Goal: Task Accomplishment & Management: Manage account settings

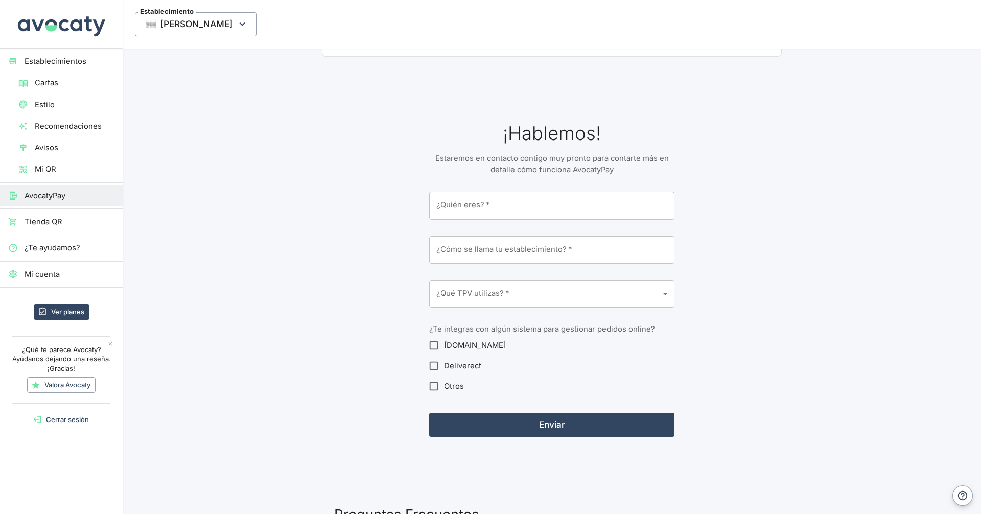
scroll to position [1379, 0]
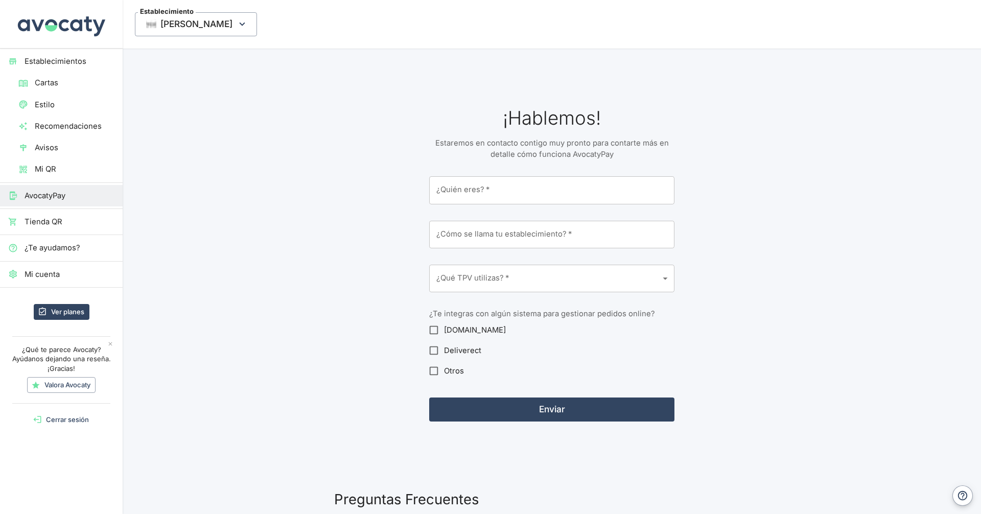
click at [551, 270] on body "Establecimientos Cartas Estilo Recomendaciones Avisos Mi QR AvocatyPay Tienda Q…" at bounding box center [490, 257] width 981 height 514
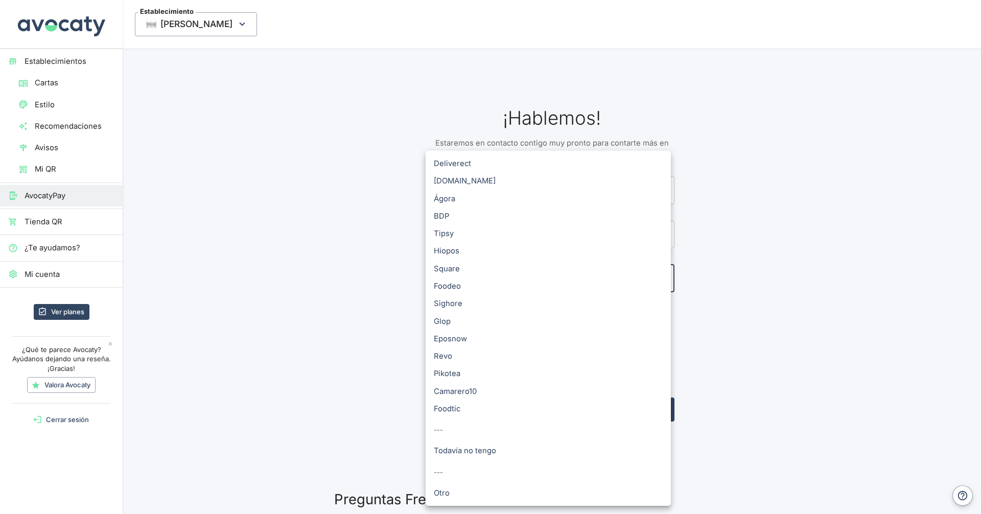
click at [400, 390] on div at bounding box center [490, 257] width 981 height 514
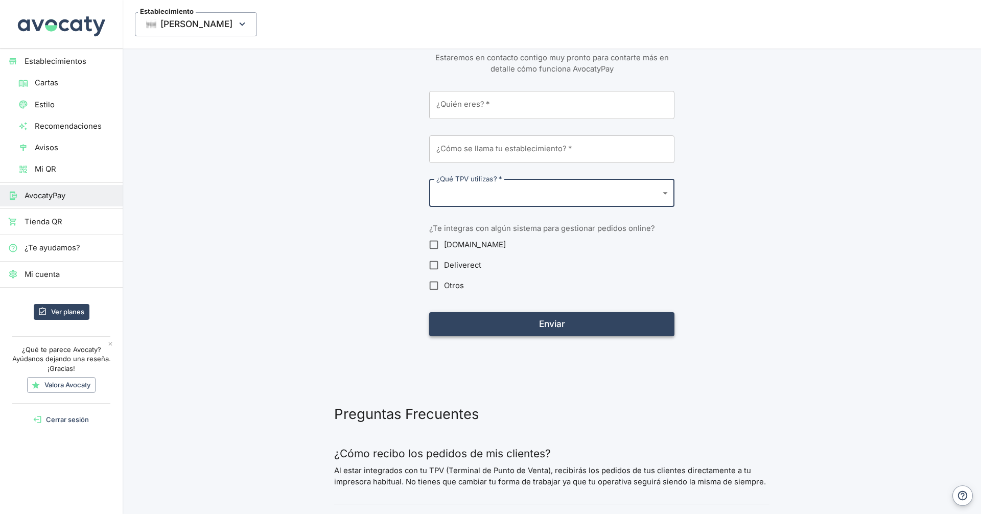
scroll to position [1481, 0]
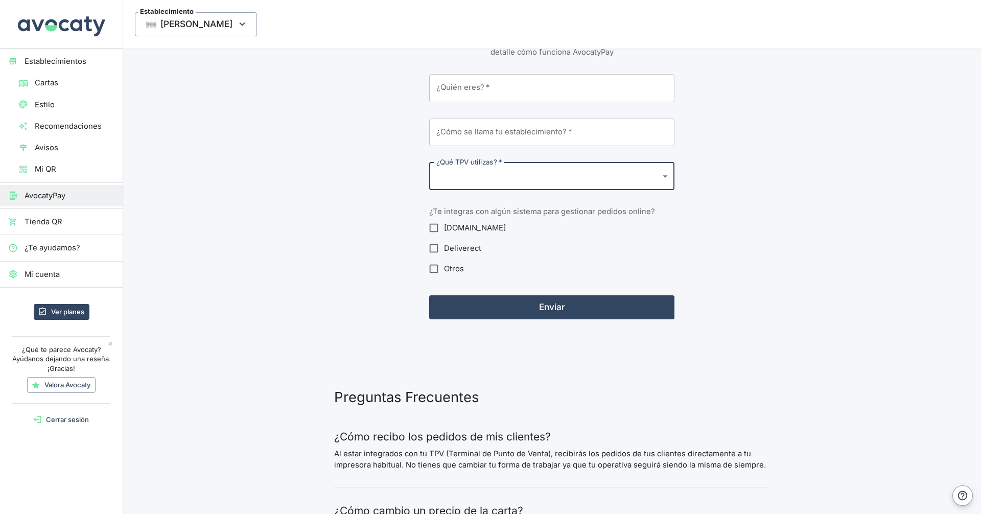
click at [66, 218] on span "Tienda QR" at bounding box center [70, 221] width 90 height 11
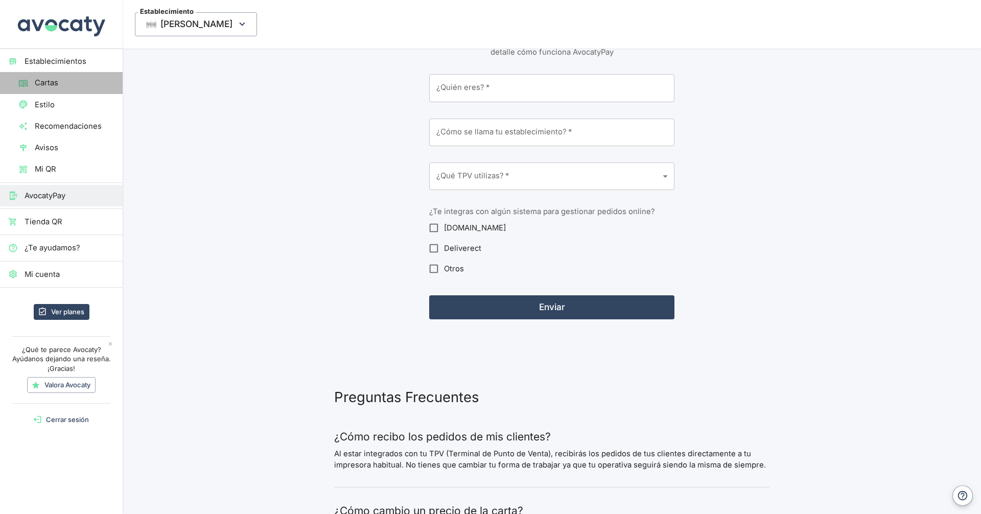
click at [59, 88] on span "Cartas" at bounding box center [75, 82] width 80 height 11
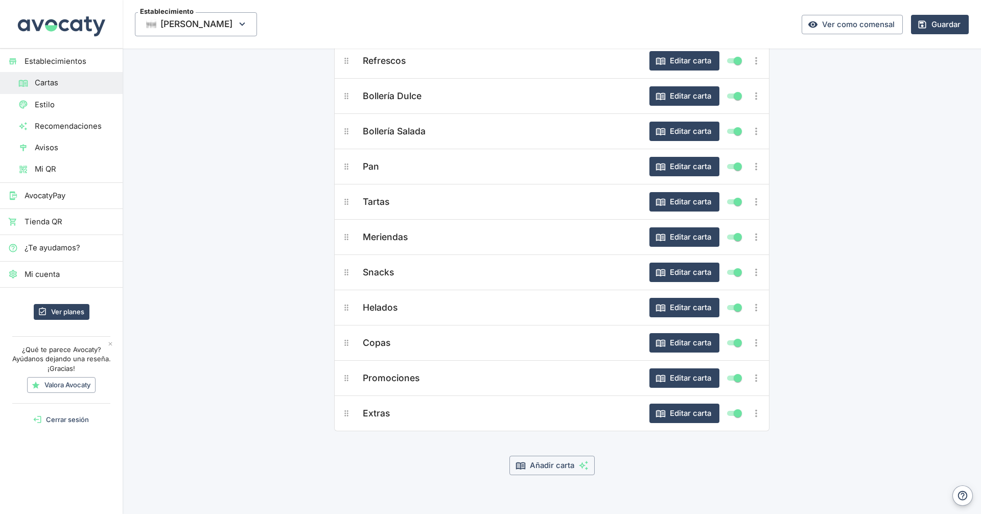
scroll to position [144, 0]
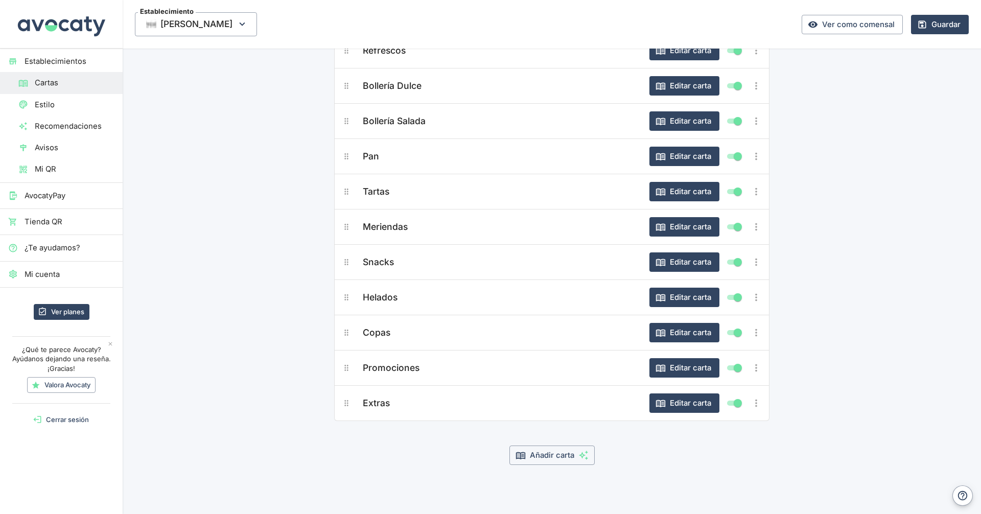
click at [680, 135] on li "Bollería Salada Editar carta" at bounding box center [551, 121] width 435 height 36
click at [684, 127] on button "Editar carta" at bounding box center [684, 120] width 70 height 19
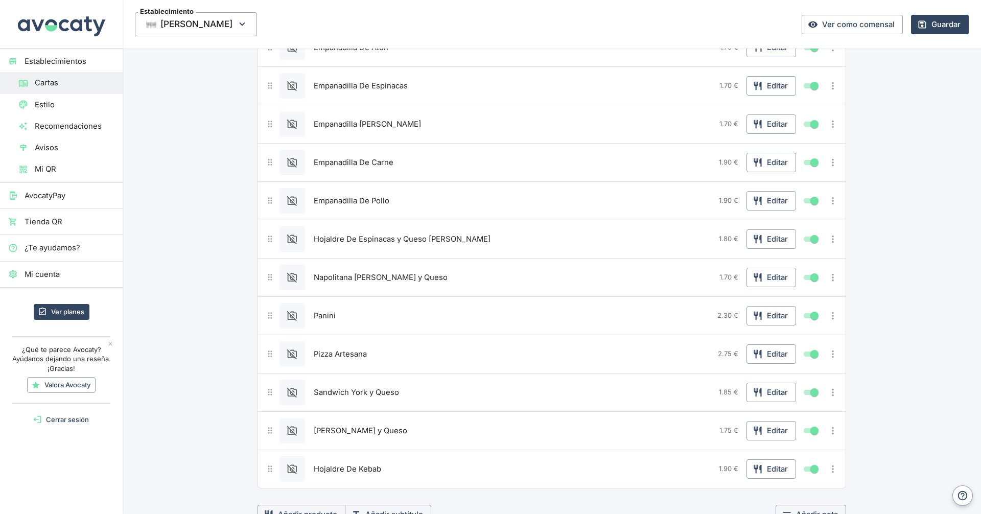
scroll to position [437, 0]
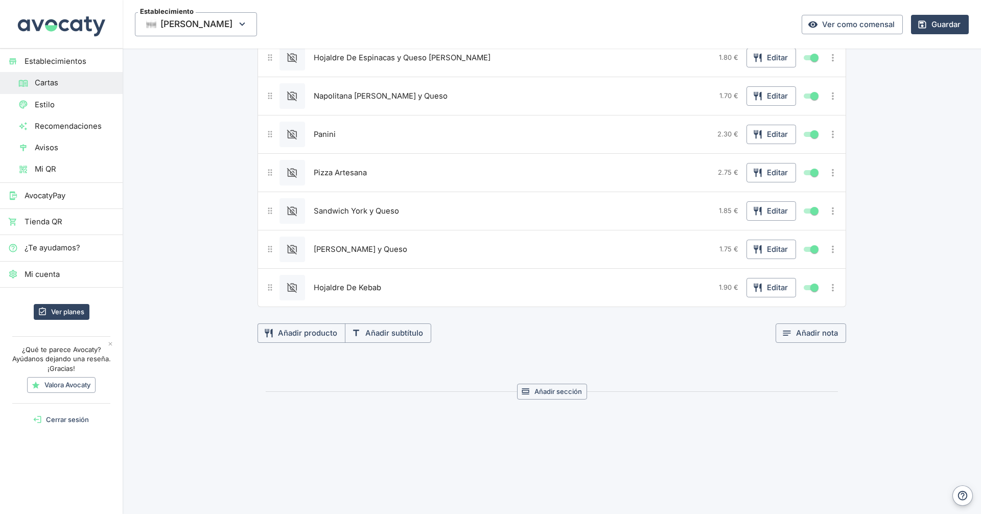
click at [831, 207] on icon "Más opciones" at bounding box center [832, 210] width 11 height 11
click at [809, 263] on span "Eliminar producto" at bounding box center [795, 267] width 65 height 11
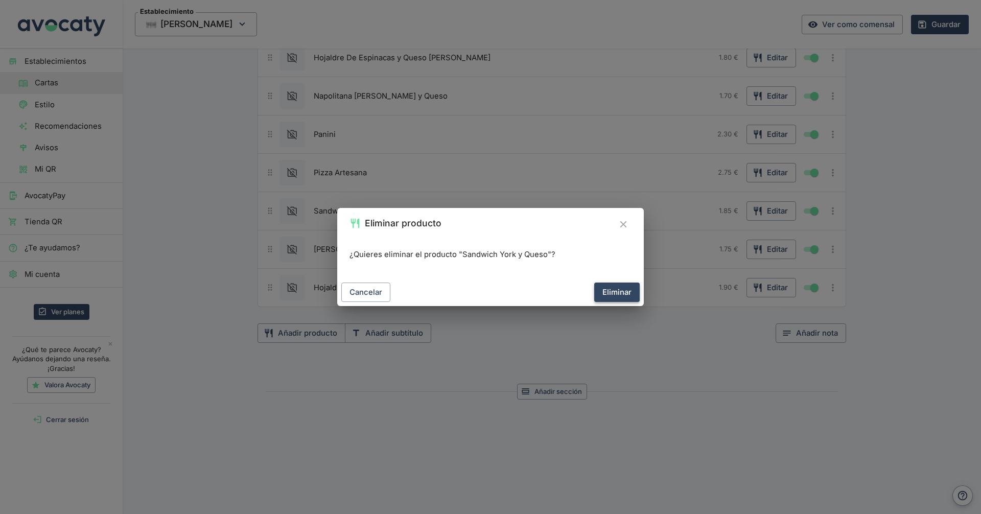
click at [617, 302] on button "Eliminar" at bounding box center [616, 291] width 45 height 19
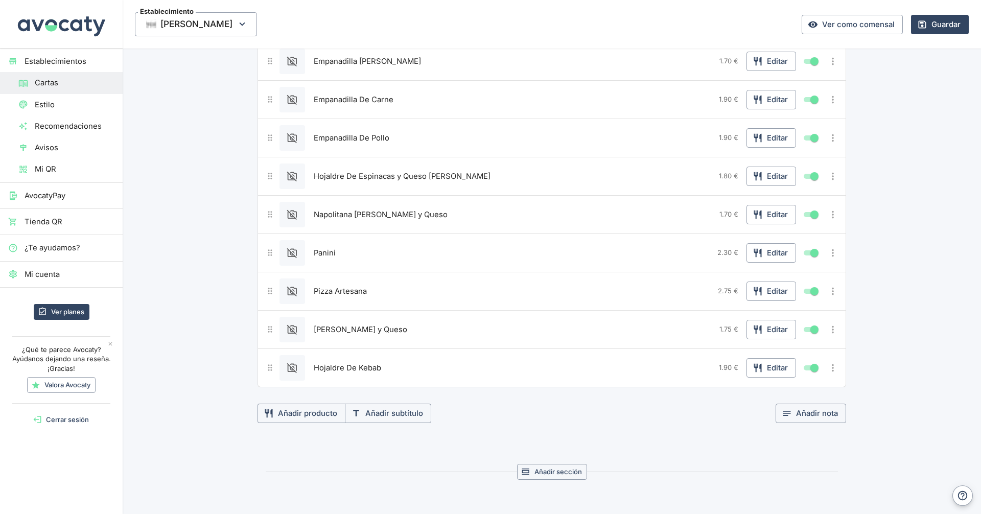
scroll to position [296, 0]
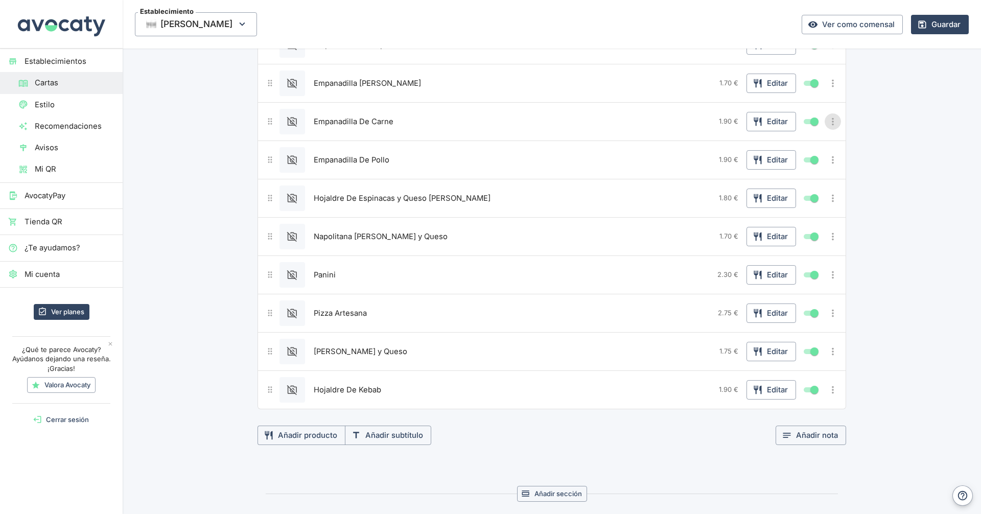
click at [830, 121] on icon "Más opciones" at bounding box center [832, 121] width 11 height 11
click at [792, 176] on span "Eliminar producto" at bounding box center [795, 177] width 65 height 11
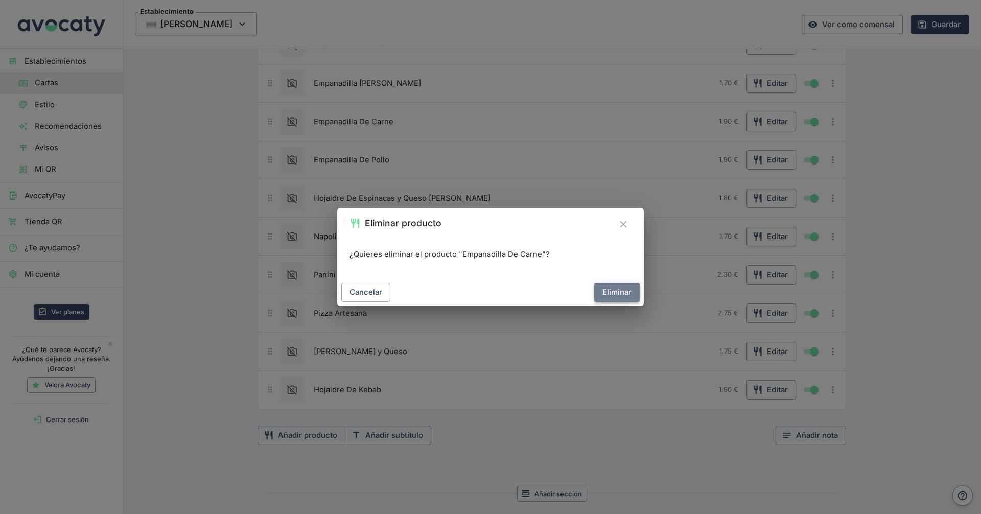
click at [617, 295] on button "Eliminar" at bounding box center [616, 291] width 45 height 19
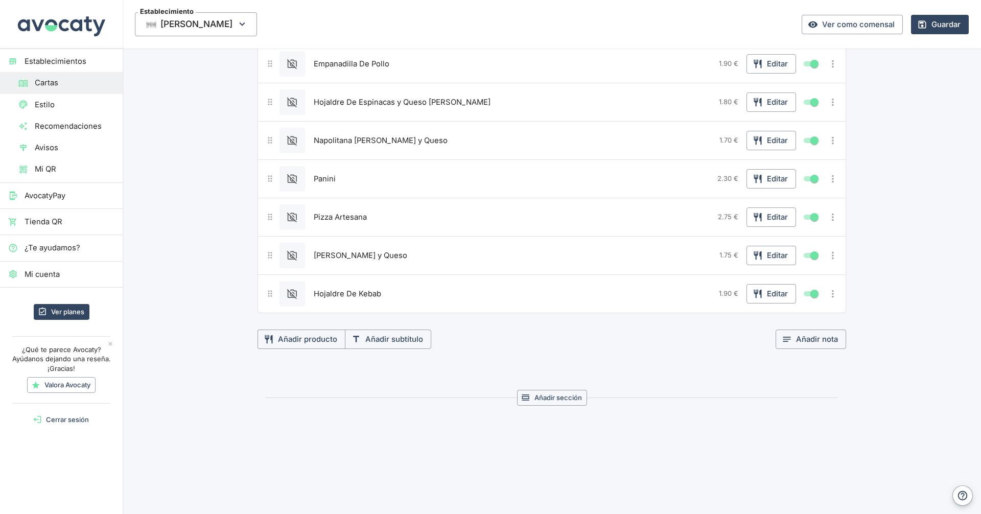
scroll to position [358, 0]
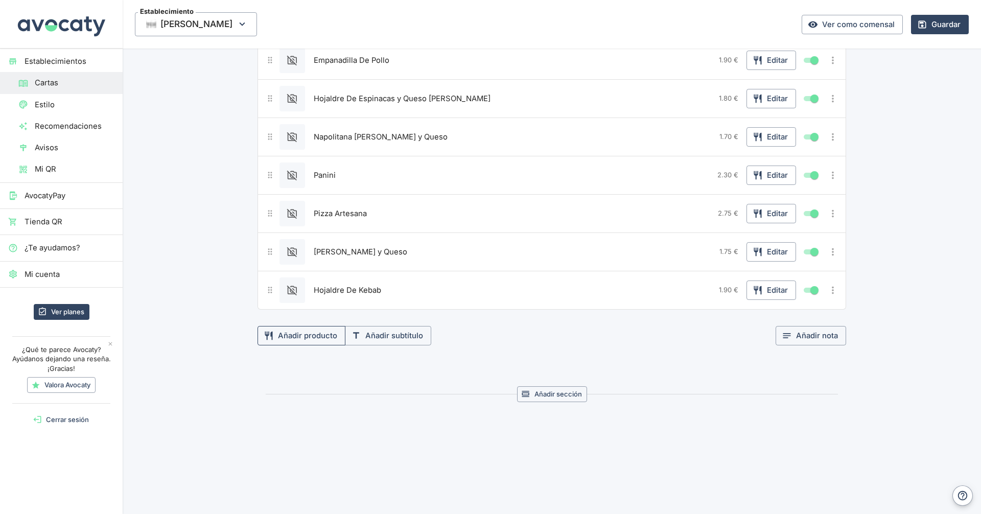
click at [323, 332] on button "Añadir producto" at bounding box center [301, 335] width 88 height 19
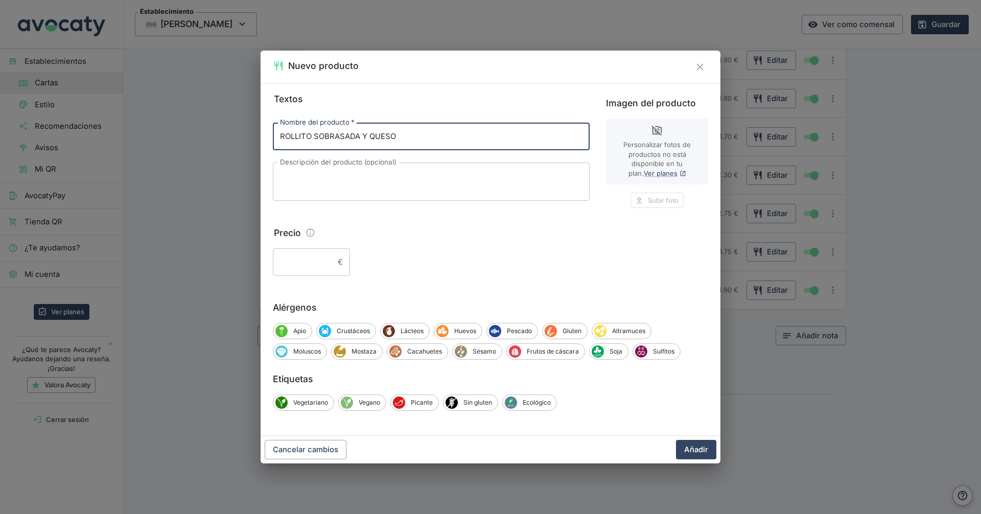
type input "ROLLITO SOBRASADA Y QUESO"
click at [288, 270] on input "Precio" at bounding box center [303, 262] width 61 height 28
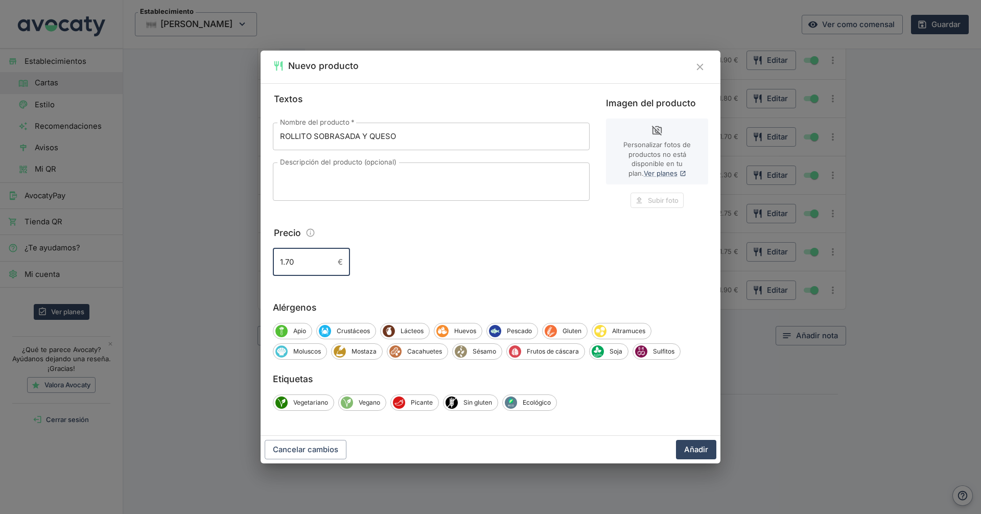
type input "1.70"
click at [676, 440] on button "Añadir" at bounding box center [696, 449] width 40 height 19
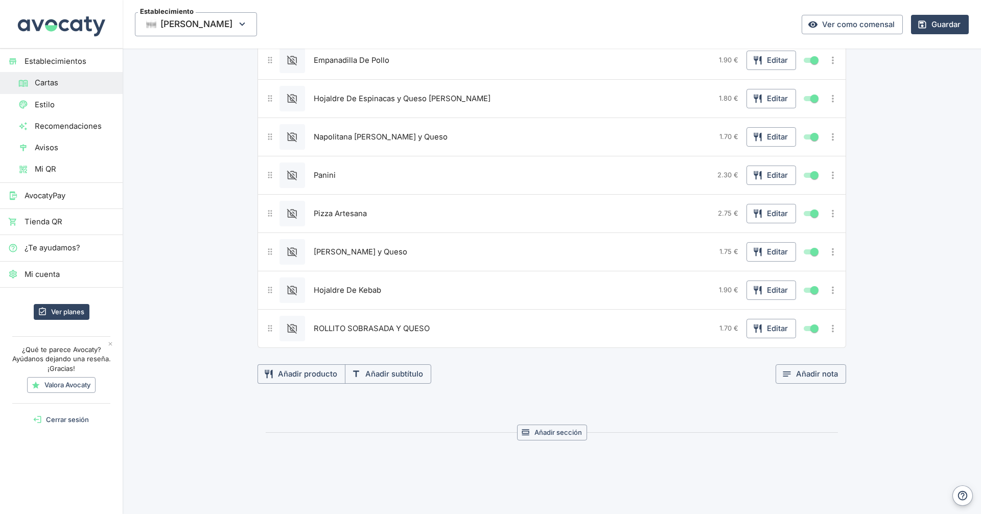
click at [827, 329] on icon "Más opciones" at bounding box center [832, 328] width 11 height 11
click at [824, 382] on span "Eliminar producto" at bounding box center [795, 384] width 65 height 11
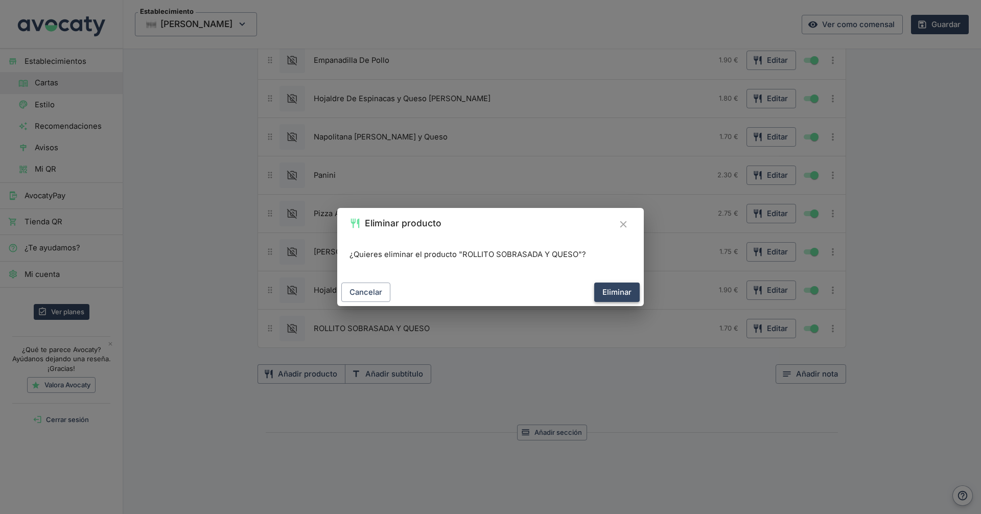
click at [628, 286] on button "Eliminar" at bounding box center [616, 291] width 45 height 19
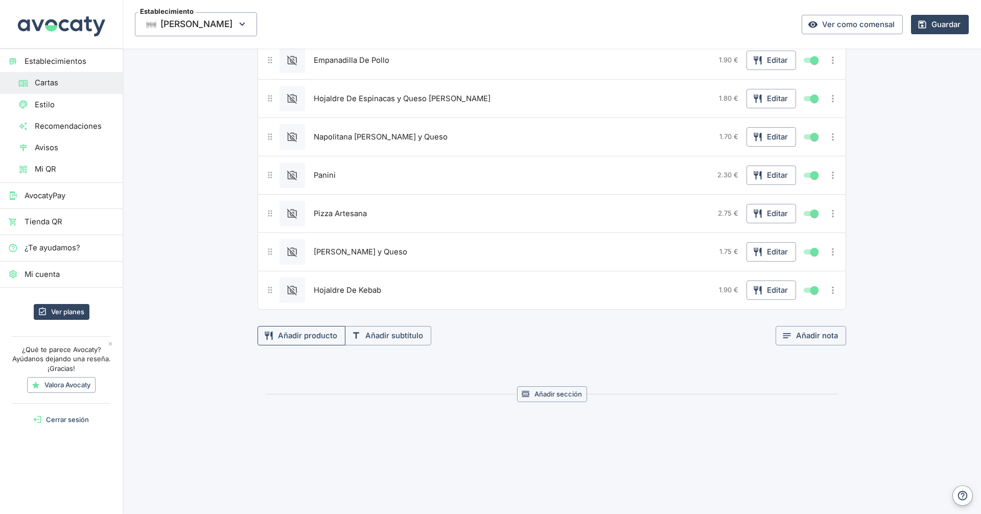
click at [311, 327] on button "Añadir producto" at bounding box center [301, 335] width 88 height 19
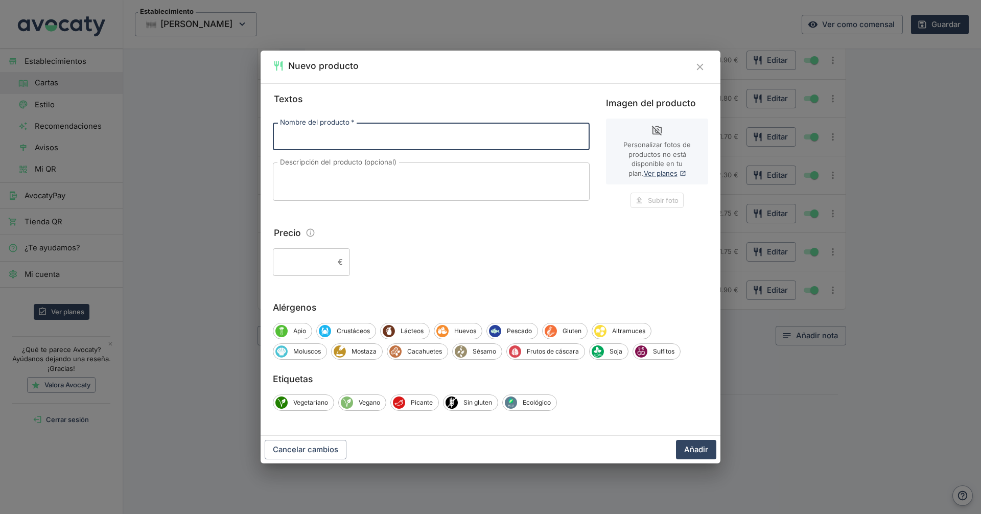
click at [429, 130] on input "Nombre del producto   *" at bounding box center [431, 137] width 317 height 28
type input "Rollito Sobrasada y Queso"
click at [676, 440] on button "Añadir" at bounding box center [696, 449] width 40 height 19
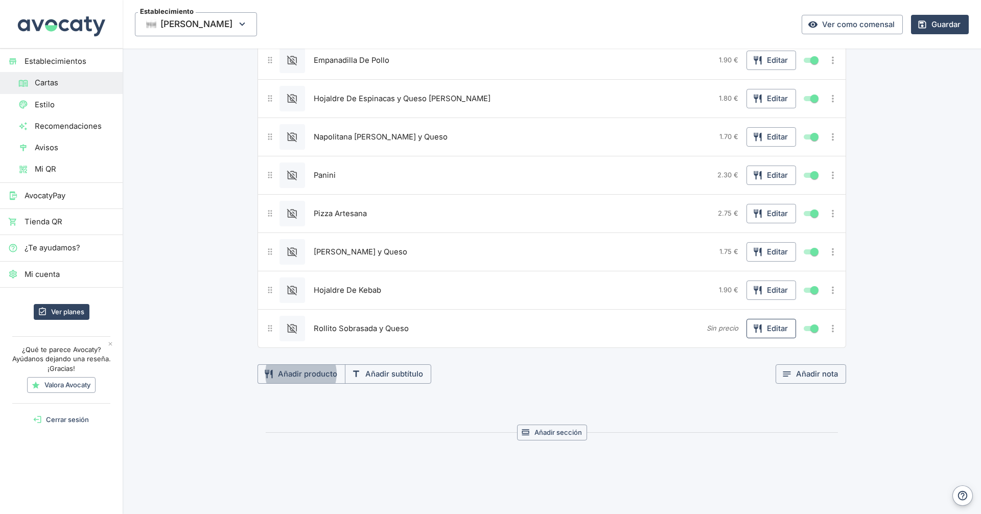
click at [767, 334] on button "Editar" at bounding box center [771, 328] width 50 height 19
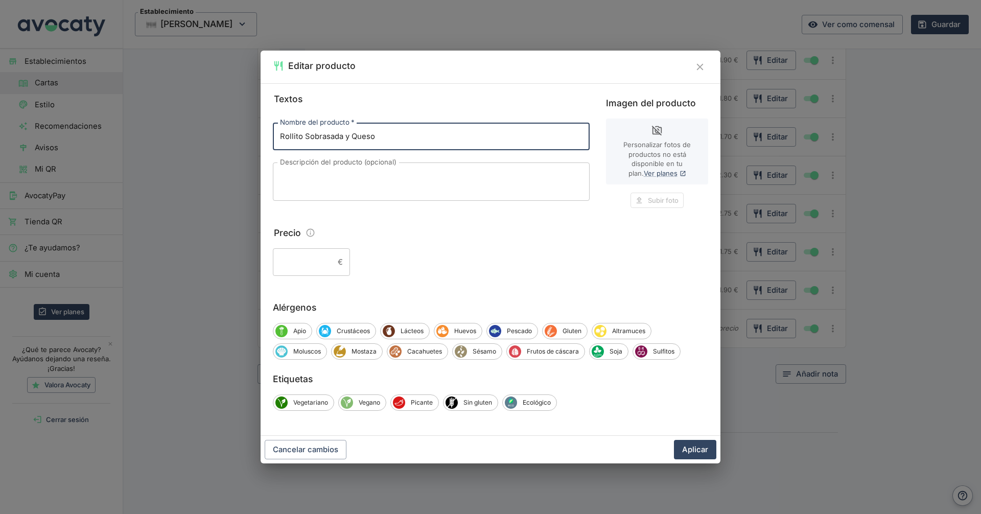
click at [289, 253] on input "Precio" at bounding box center [303, 262] width 61 height 28
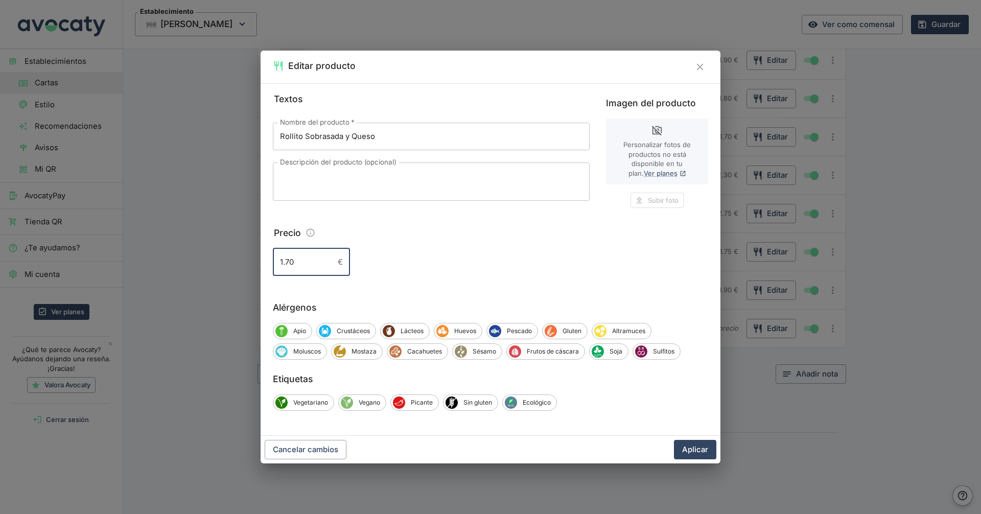
type input "1.70"
click at [674, 440] on button "Aplicar" at bounding box center [695, 449] width 42 height 19
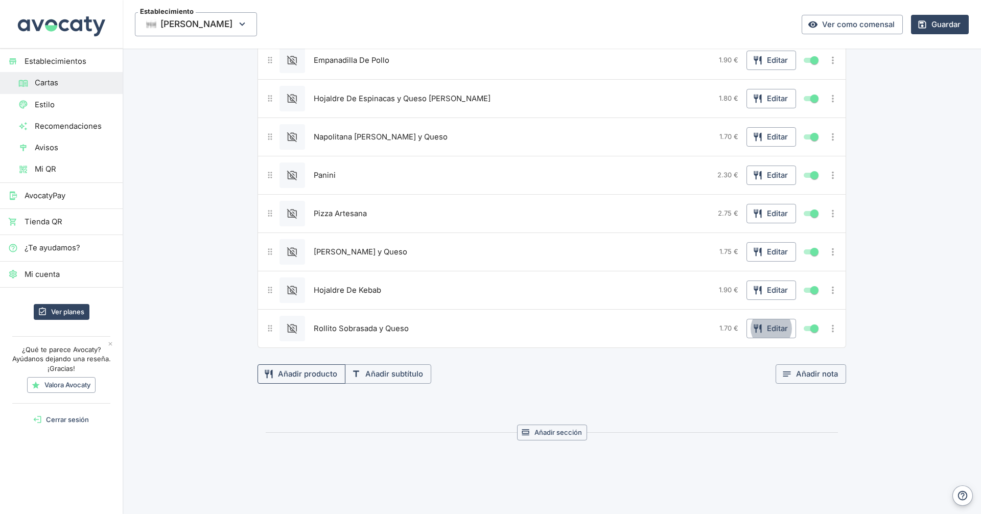
click at [303, 369] on button "Añadir producto" at bounding box center [301, 373] width 88 height 19
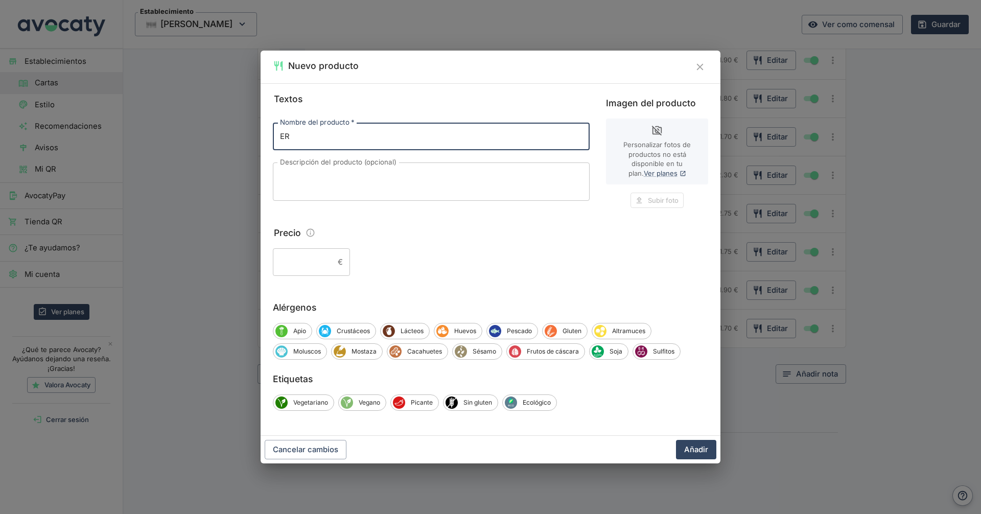
type input "E"
type input "[PERSON_NAME] y Queso"
click at [325, 260] on input "Precio" at bounding box center [303, 262] width 61 height 28
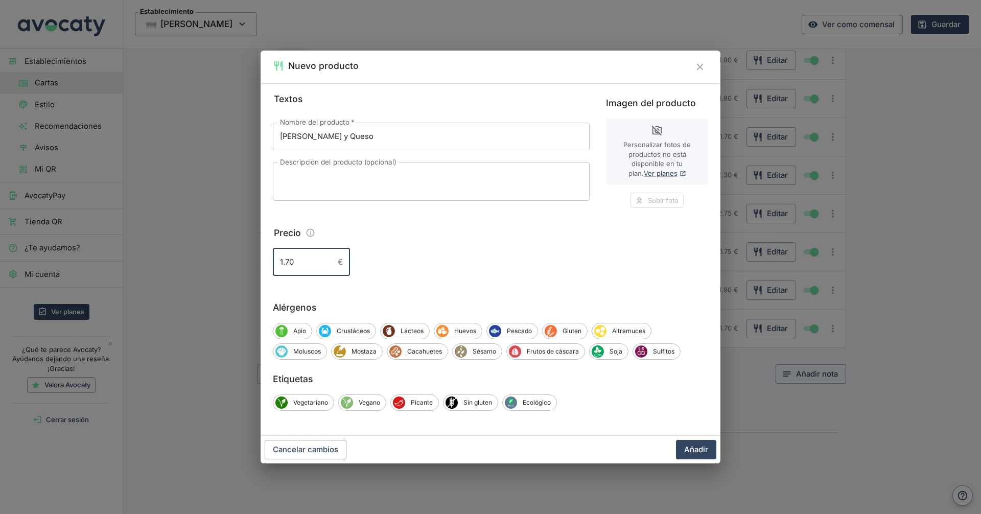
type input "1.70"
click at [676, 440] on button "Añadir" at bounding box center [696, 449] width 40 height 19
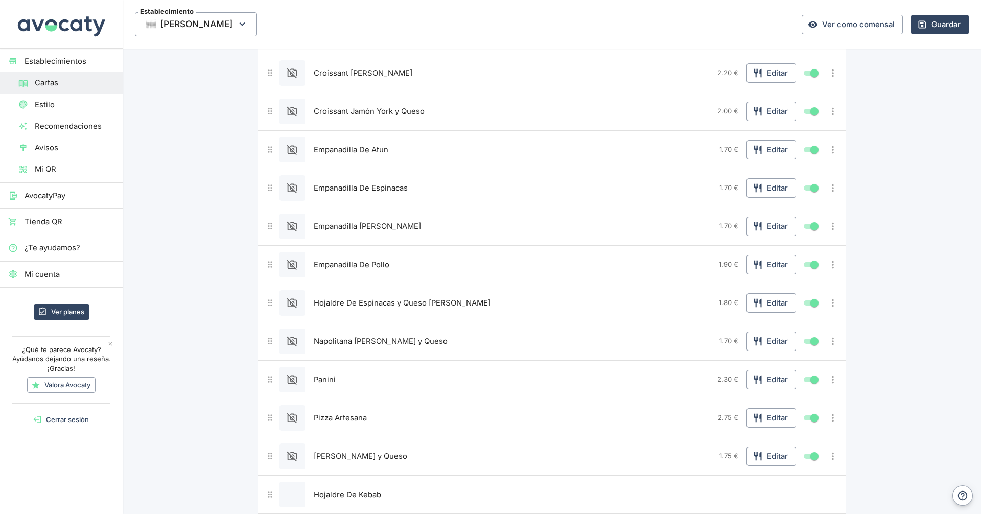
scroll to position [0, 0]
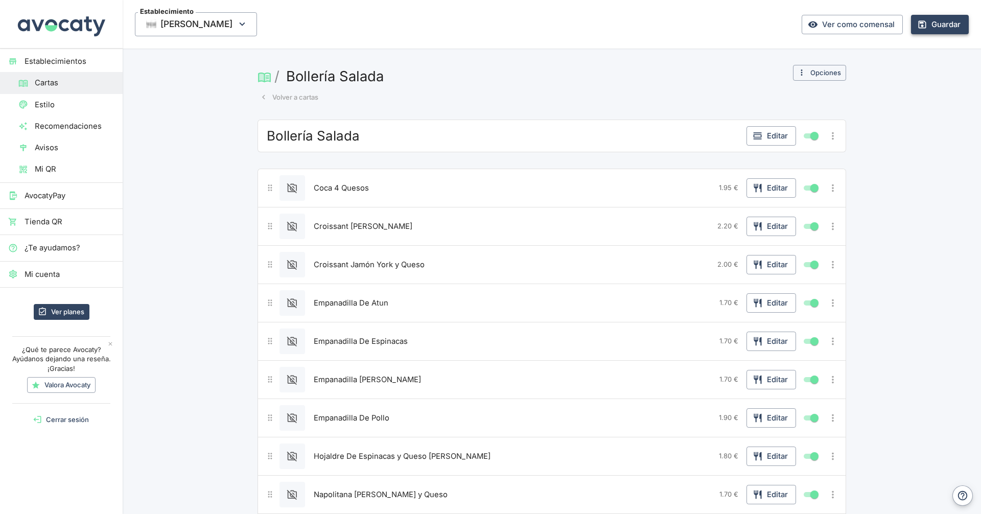
click at [919, 30] on button "Guardar" at bounding box center [940, 24] width 58 height 19
click at [304, 104] on button "Volver a cartas" at bounding box center [288, 97] width 63 height 16
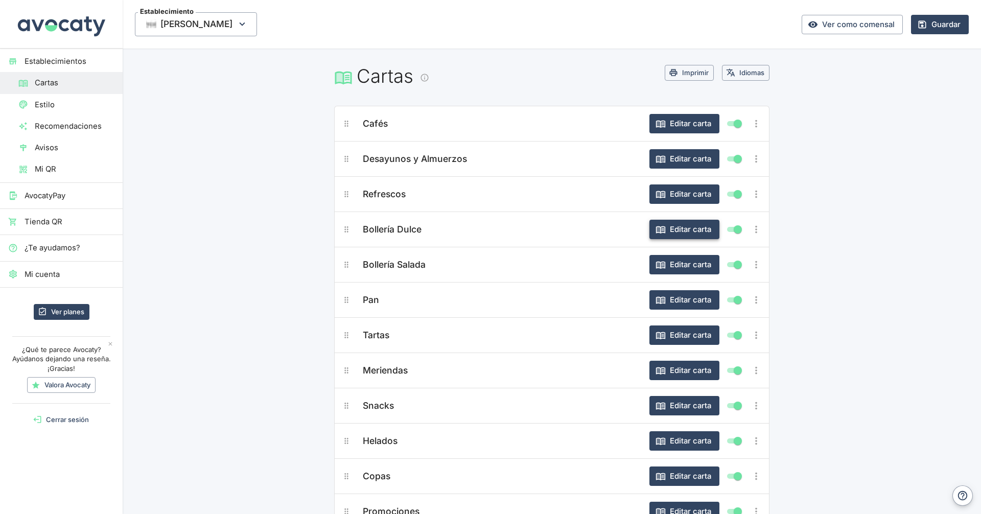
click at [684, 230] on button "Editar carta" at bounding box center [684, 229] width 70 height 19
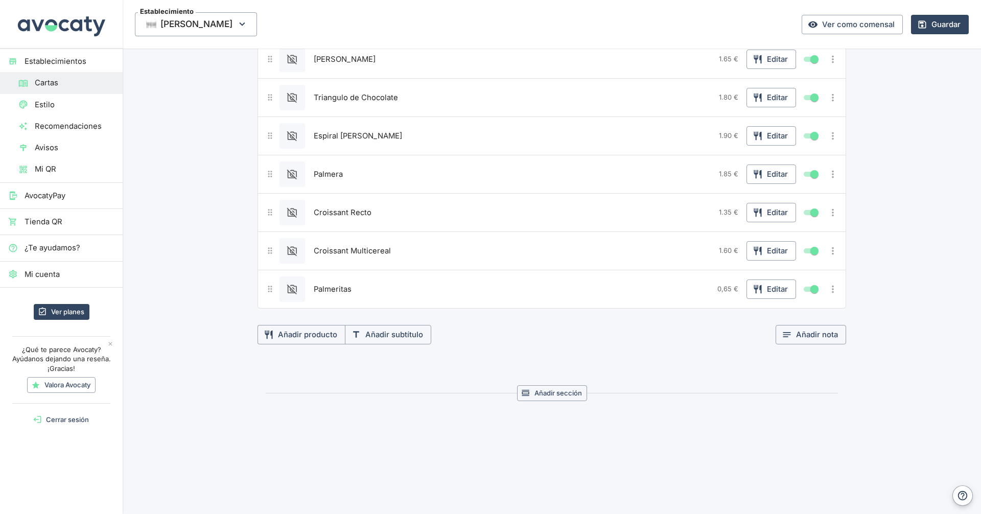
scroll to position [935, 0]
click at [269, 341] on button "Añadir producto" at bounding box center [301, 332] width 88 height 19
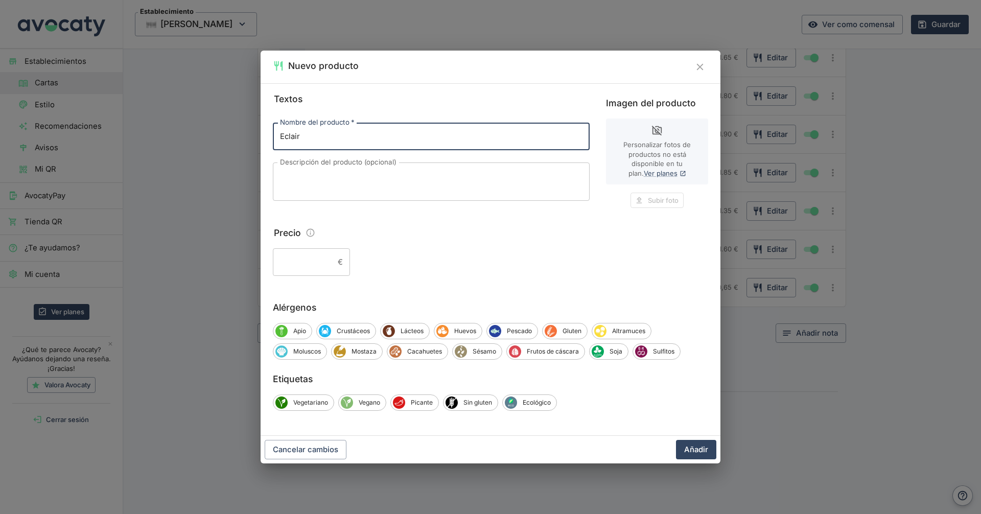
type input "Eclair"
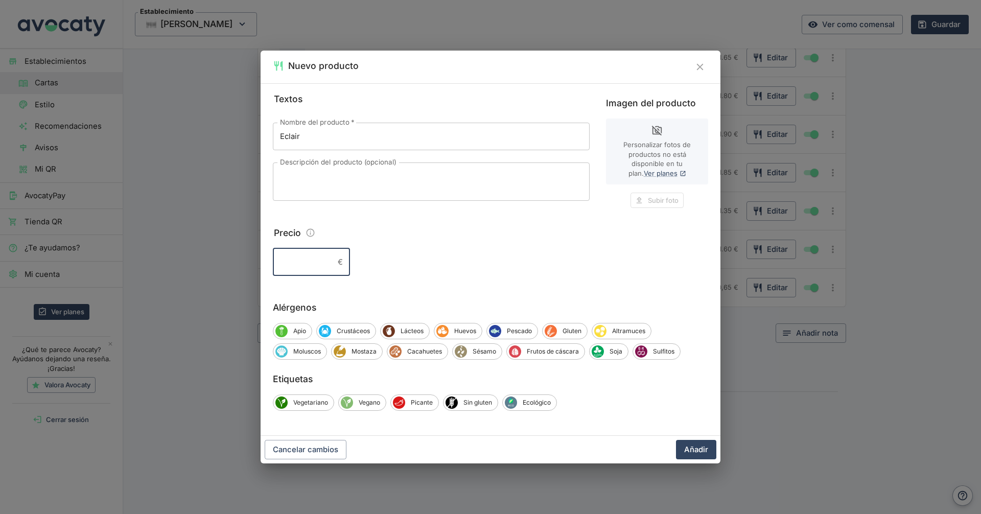
click at [304, 256] on input "Precio" at bounding box center [303, 262] width 61 height 28
type input "2.50"
click at [676, 440] on button "Añadir" at bounding box center [696, 449] width 40 height 19
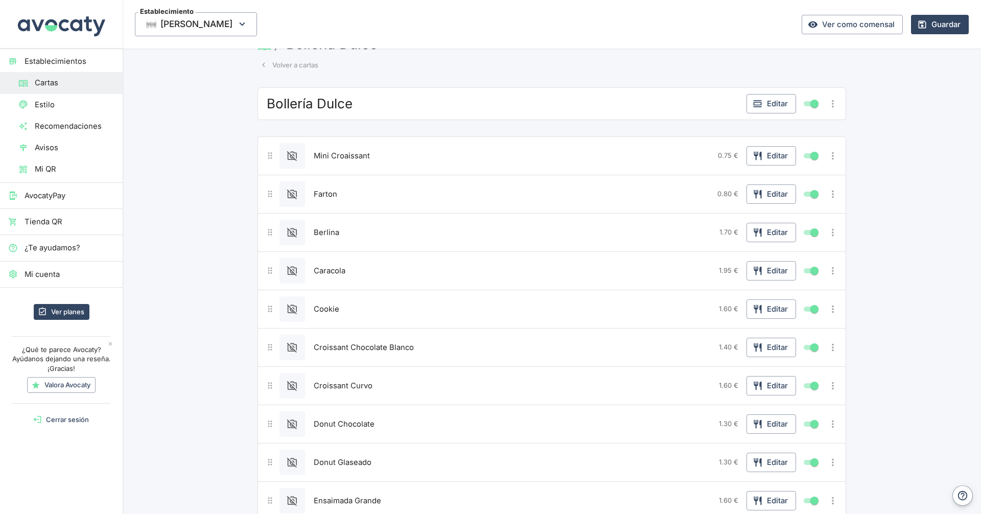
scroll to position [0, 0]
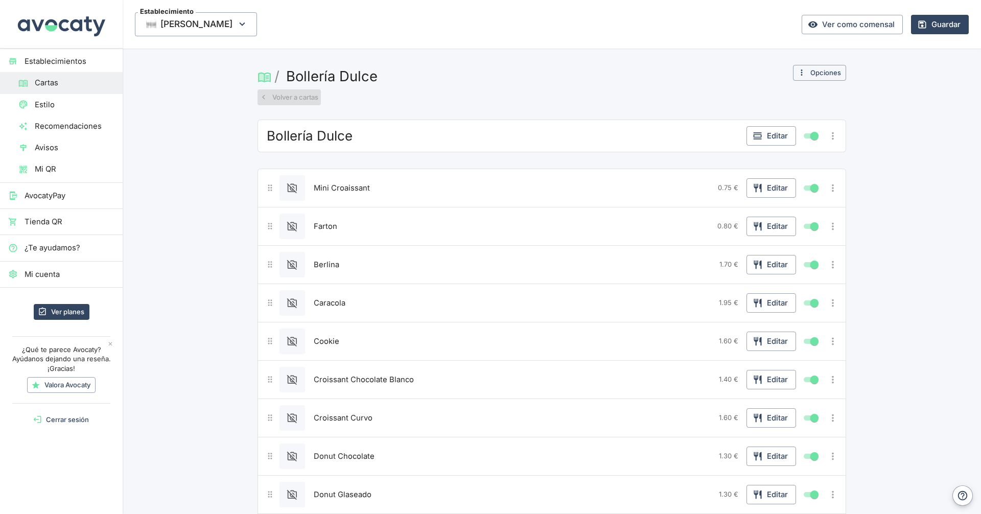
click at [297, 89] on button "Volver a cartas" at bounding box center [288, 97] width 63 height 16
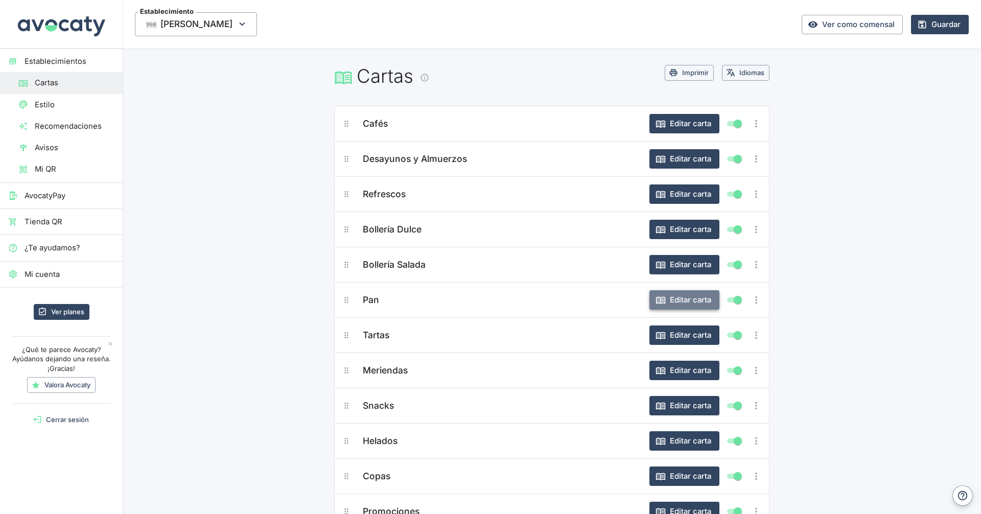
click at [701, 301] on button "Editar carta" at bounding box center [684, 299] width 70 height 19
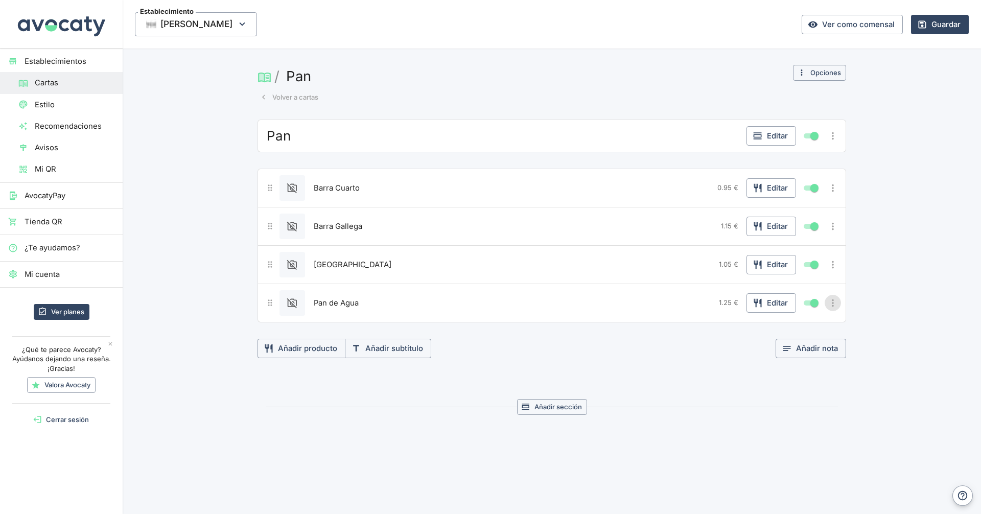
click at [828, 307] on icon "Más opciones" at bounding box center [832, 302] width 11 height 11
click at [825, 387] on div at bounding box center [490, 257] width 981 height 514
click at [810, 303] on input "Mostrar/ocultar elemento" at bounding box center [814, 303] width 37 height 12
checkbox input "false"
click at [931, 30] on button "Guardar" at bounding box center [940, 24] width 58 height 19
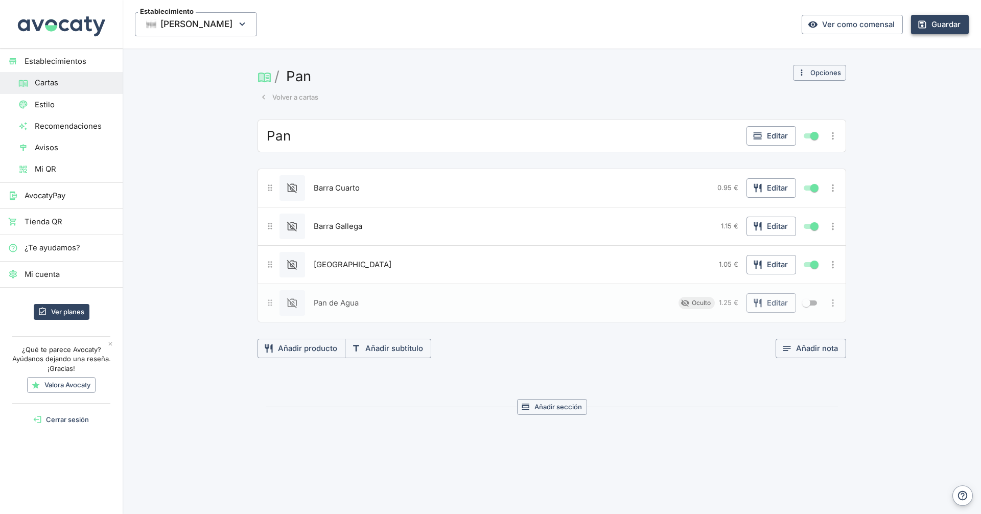
click at [921, 20] on button "Guardar" at bounding box center [940, 24] width 58 height 19
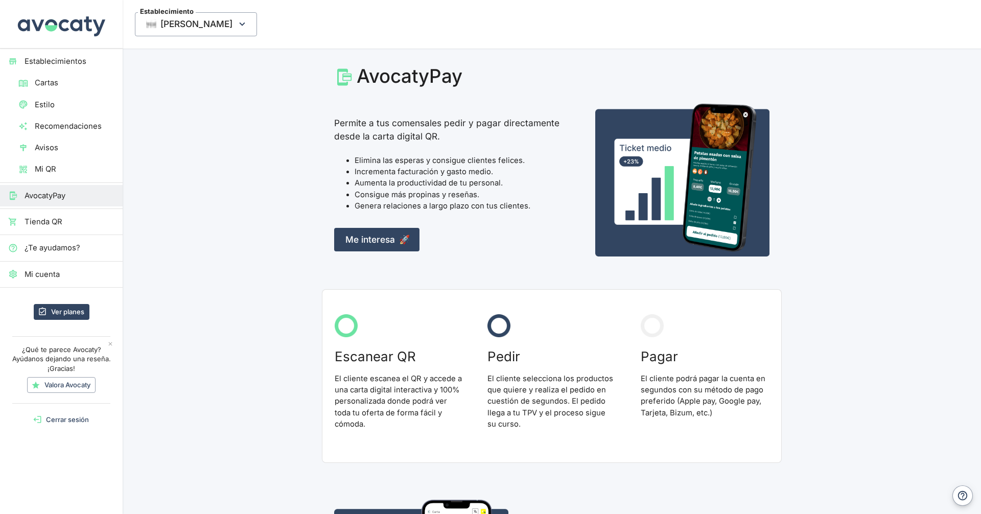
click at [64, 204] on link "AvocatyPay" at bounding box center [61, 195] width 123 height 21
click at [66, 169] on span "Mi QR" at bounding box center [75, 168] width 80 height 11
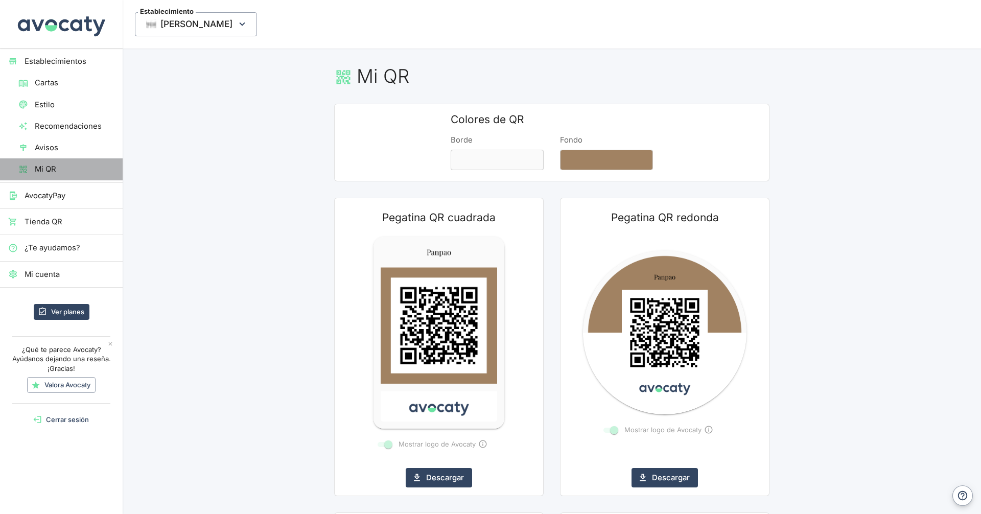
click at [68, 159] on link "Mi QR" at bounding box center [61, 168] width 123 height 21
click at [76, 146] on span "Avisos" at bounding box center [75, 147] width 80 height 11
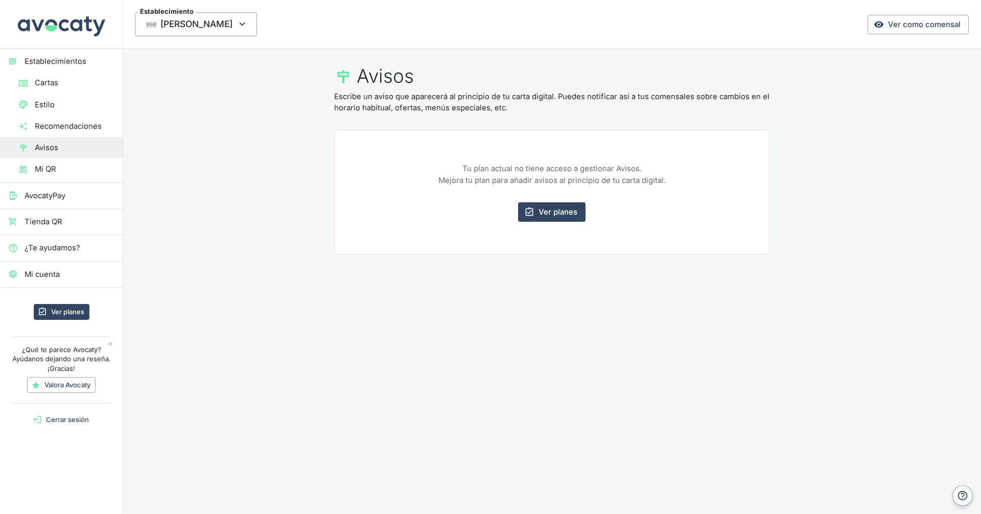
click at [113, 339] on button "button" at bounding box center [110, 343] width 11 height 11
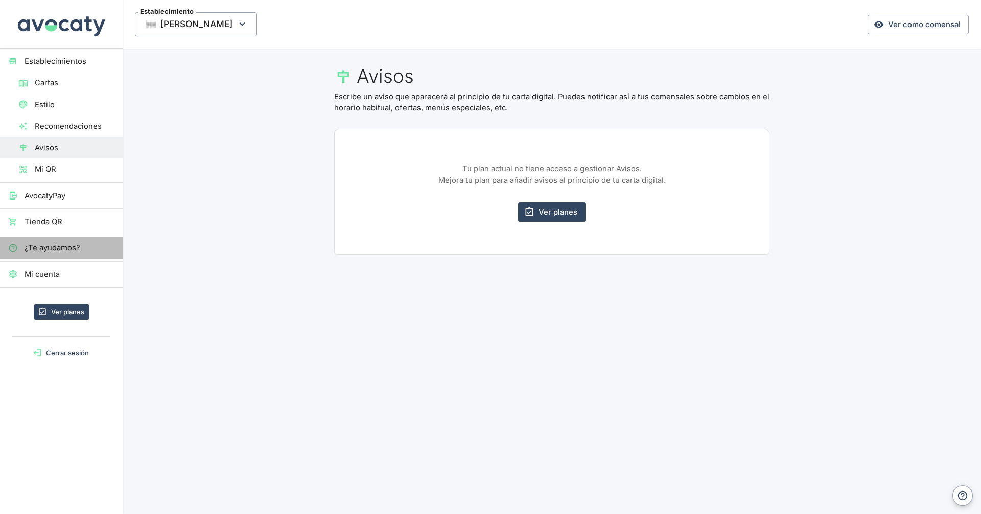
click at [93, 237] on div "¿Te ayudamos?" at bounding box center [61, 247] width 123 height 21
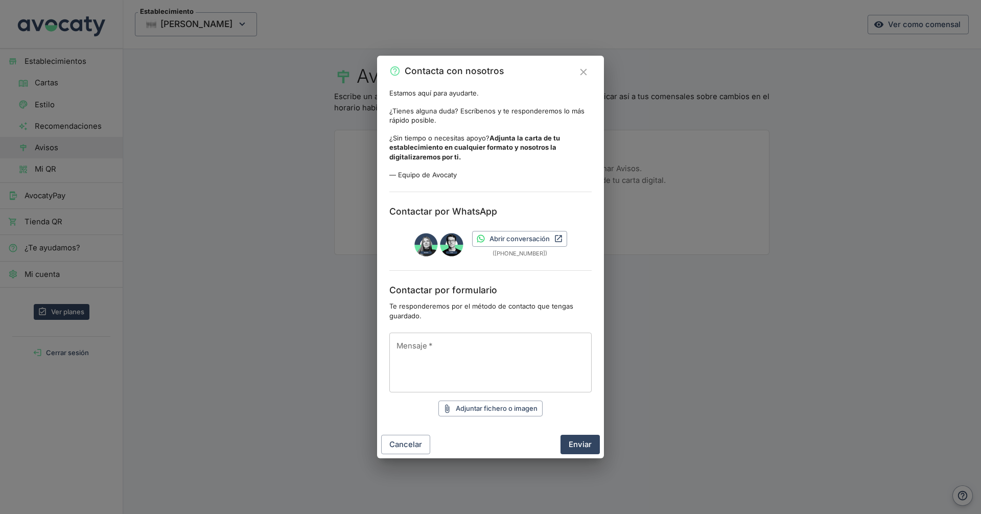
click at [589, 68] on button "Cerrar" at bounding box center [583, 72] width 16 height 16
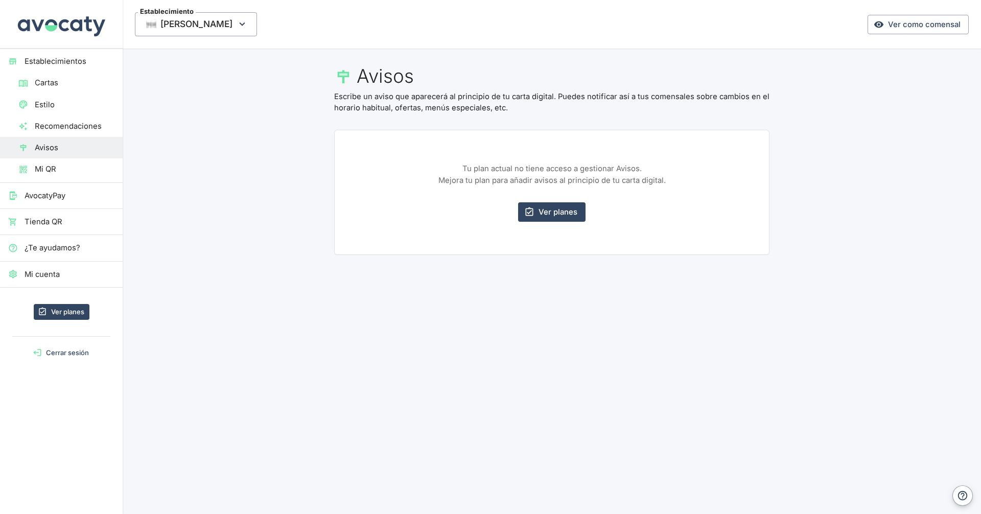
click at [47, 118] on link "Recomendaciones" at bounding box center [61, 125] width 123 height 21
